Goal: Transaction & Acquisition: Download file/media

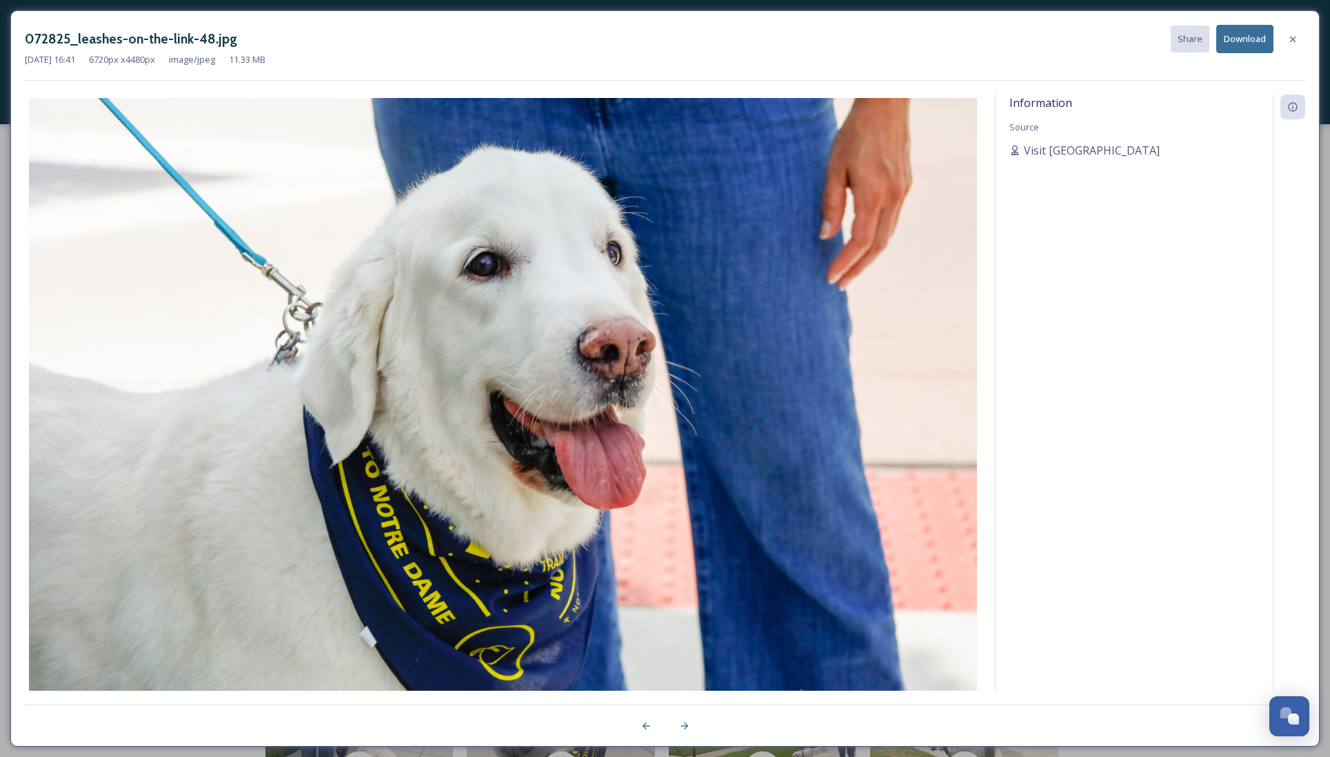
scroll to position [1860, 0]
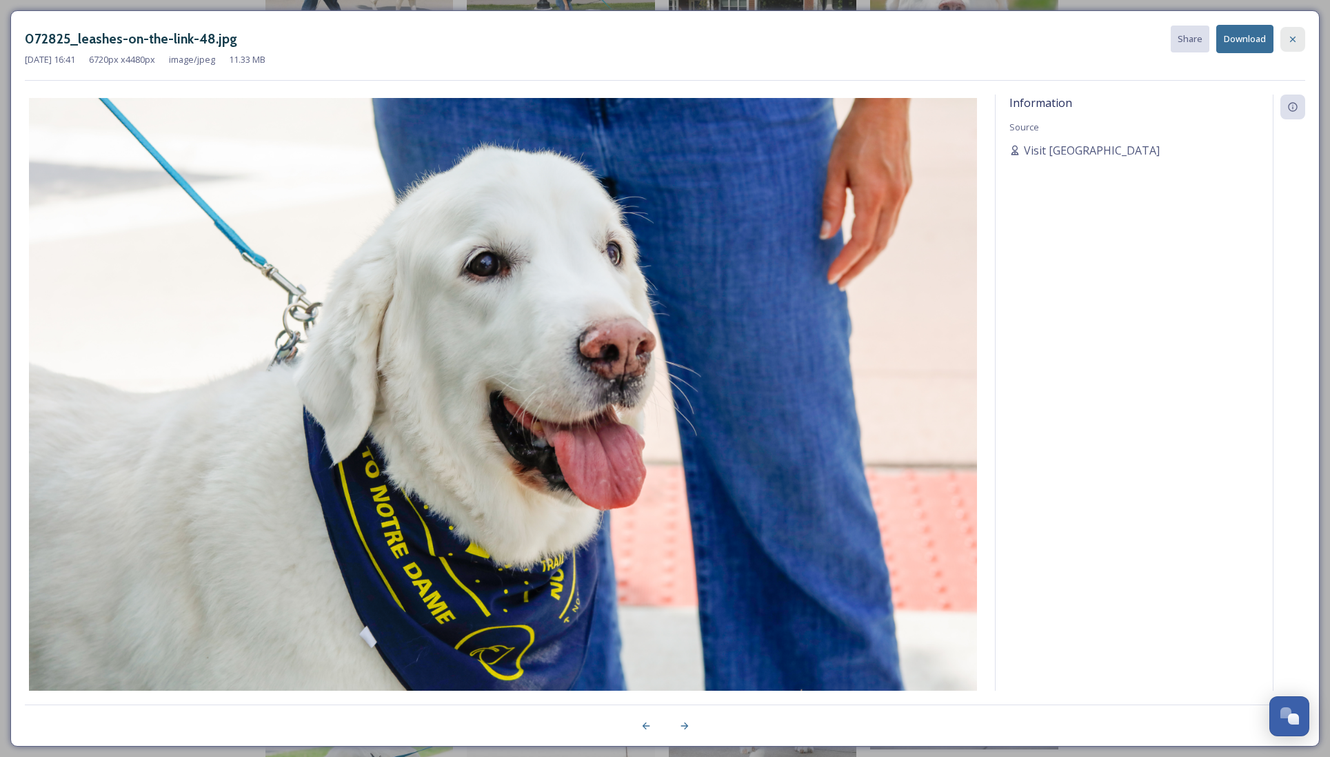
click at [1292, 43] on icon at bounding box center [1293, 39] width 11 height 11
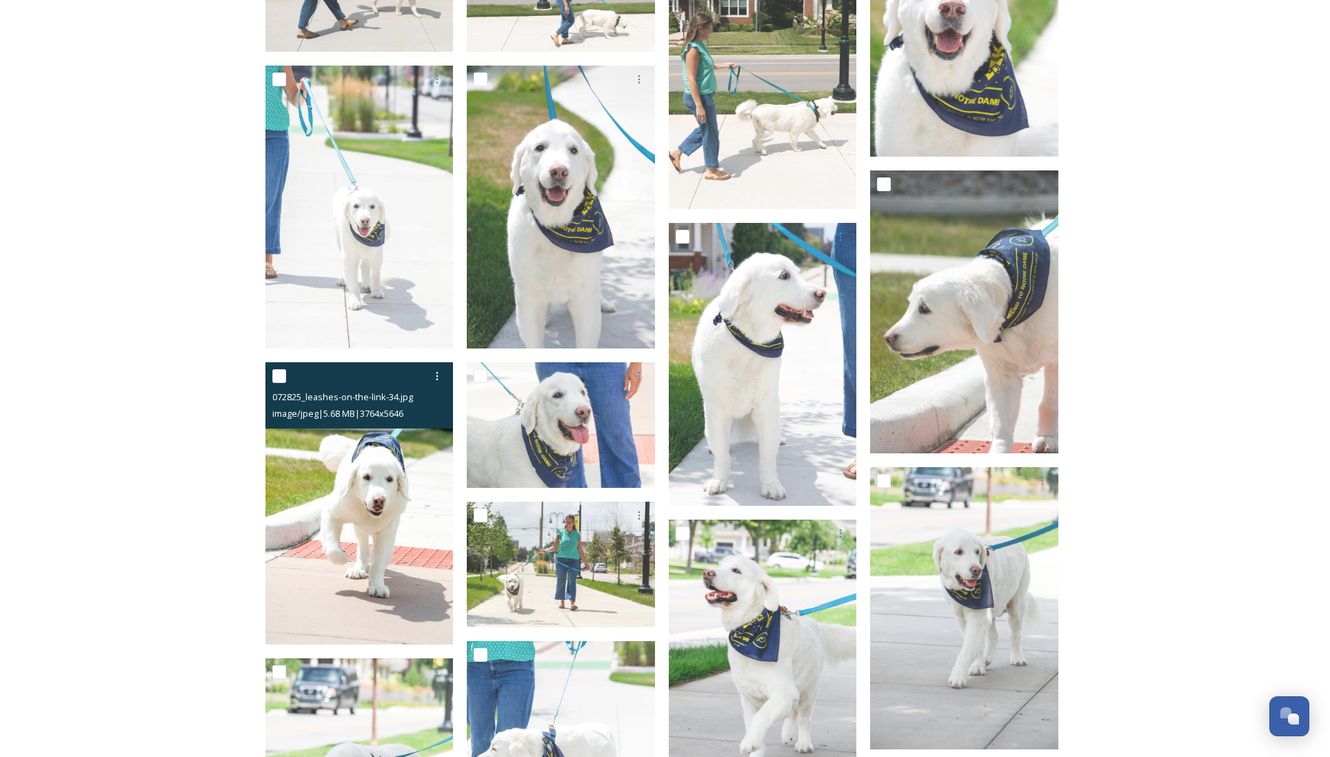
click at [390, 515] on img at bounding box center [360, 503] width 188 height 283
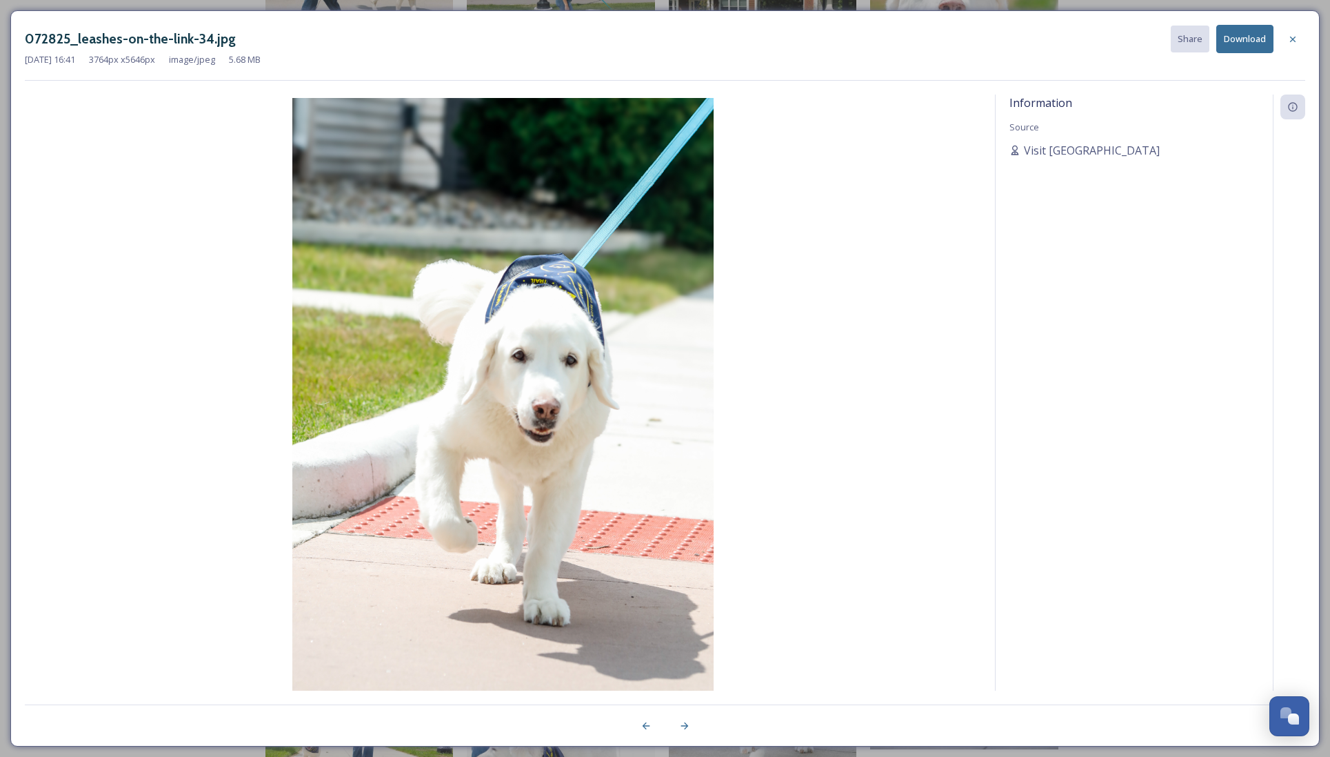
click at [1253, 36] on button "Download" at bounding box center [1245, 39] width 57 height 28
click at [1295, 34] on div at bounding box center [1293, 39] width 25 height 25
